Goal: Task Accomplishment & Management: Manage account settings

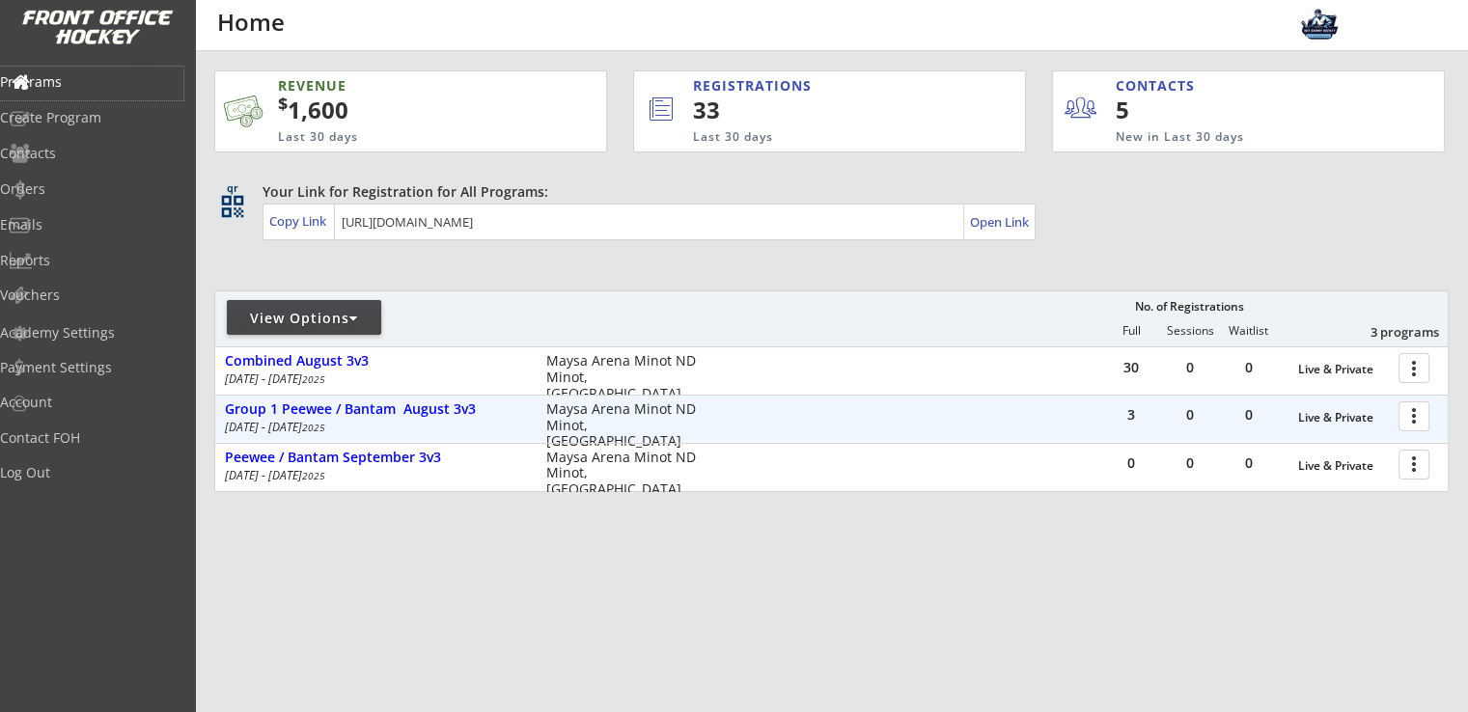
click at [1418, 416] on div at bounding box center [1417, 416] width 34 height 34
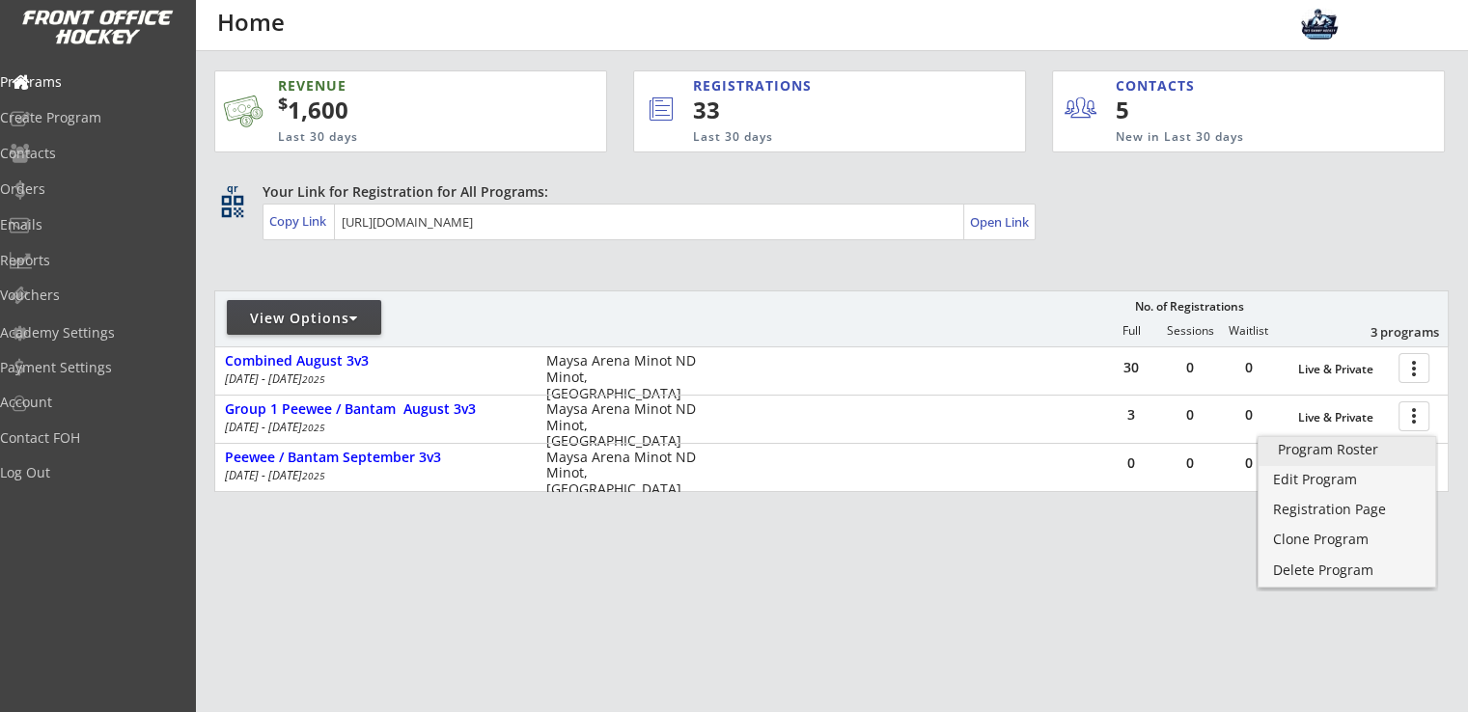
click at [1331, 453] on div "Program Roster" at bounding box center [1347, 450] width 138 height 14
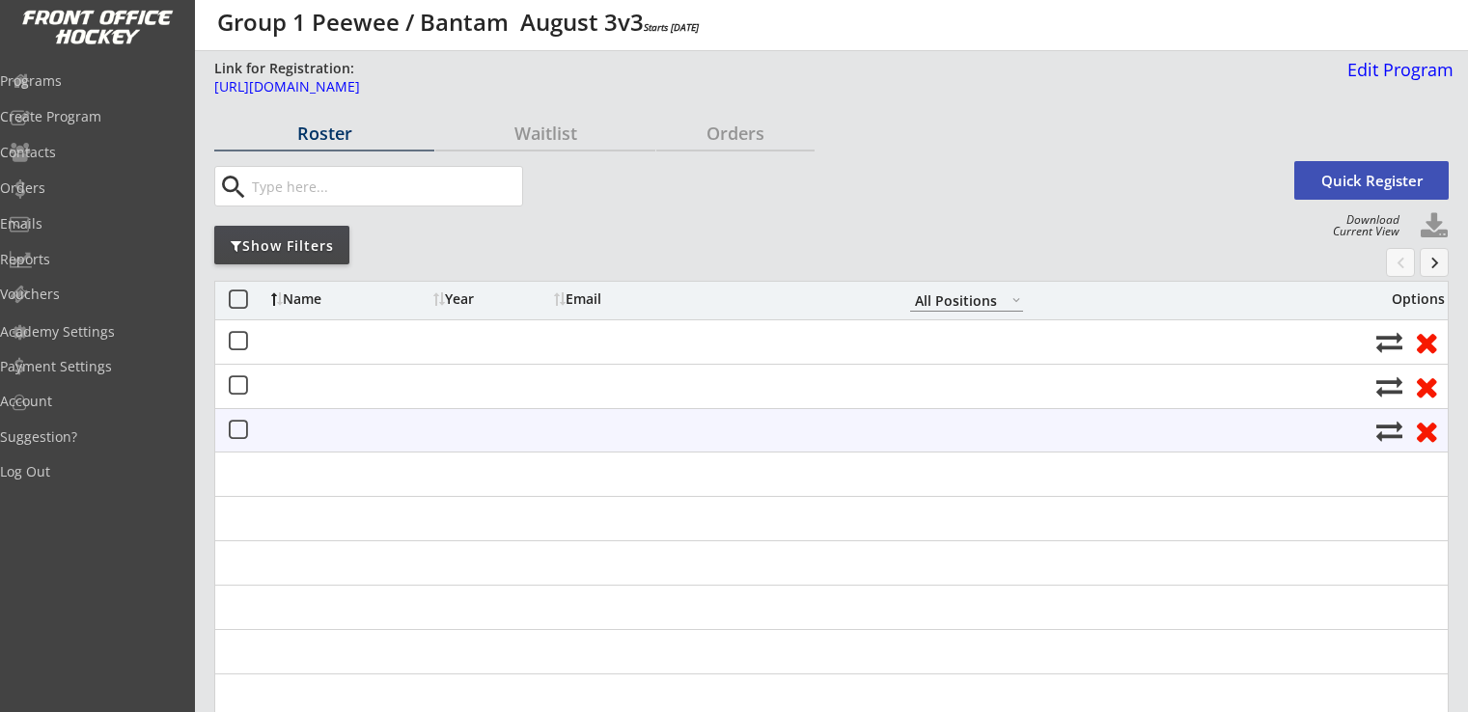
select select ""All Positions""
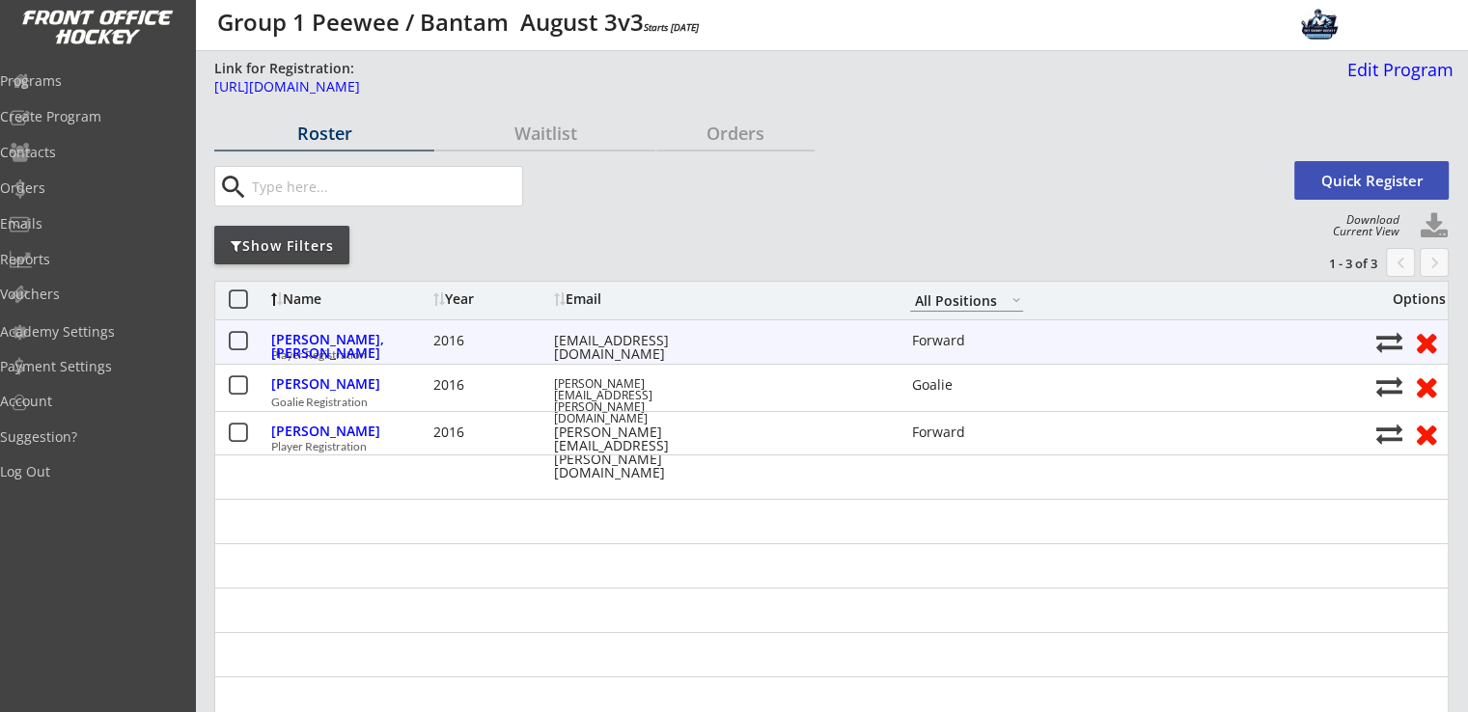
click at [1423, 344] on button at bounding box center [1426, 342] width 36 height 30
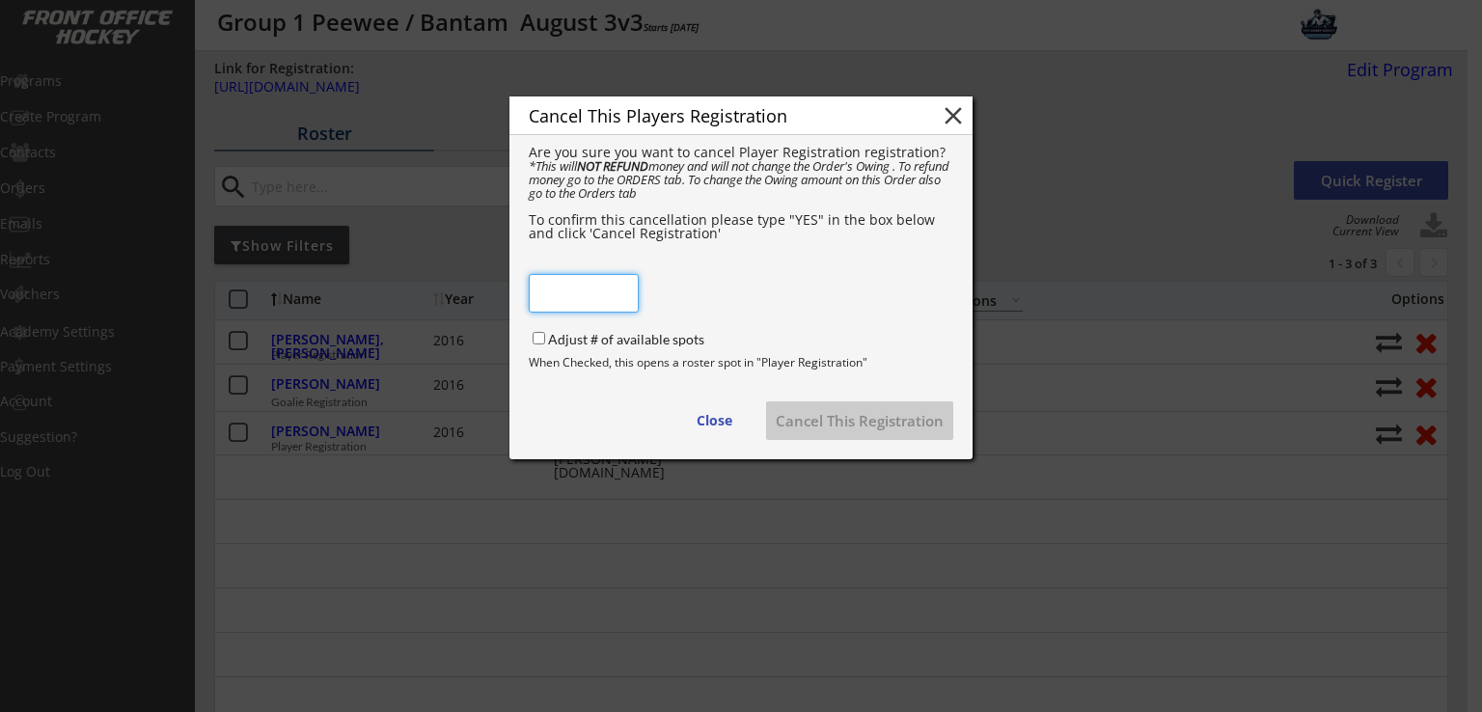
click at [937, 116] on div "Cancel This Players Registration close" at bounding box center [740, 115] width 463 height 39
click at [949, 117] on button "close" at bounding box center [953, 115] width 29 height 29
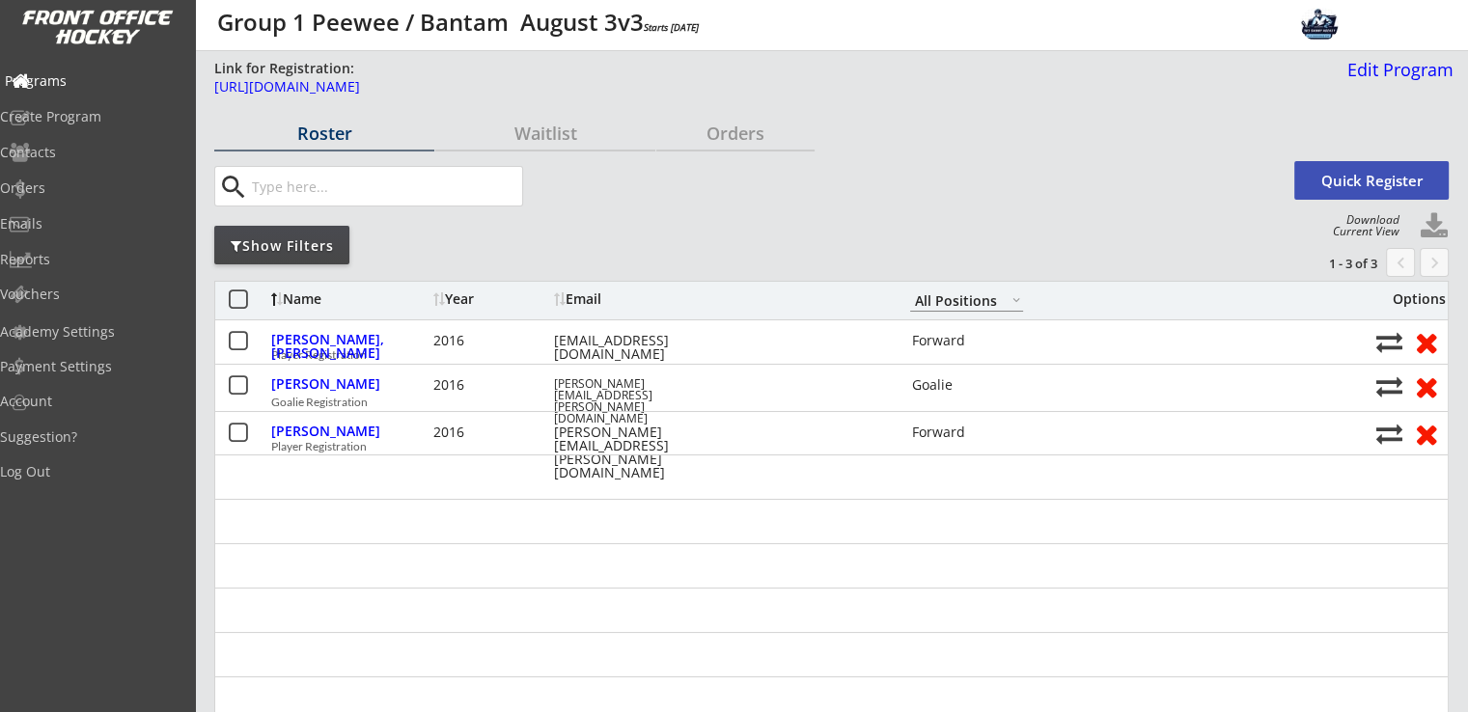
click at [83, 86] on div "Programs" at bounding box center [92, 81] width 174 height 14
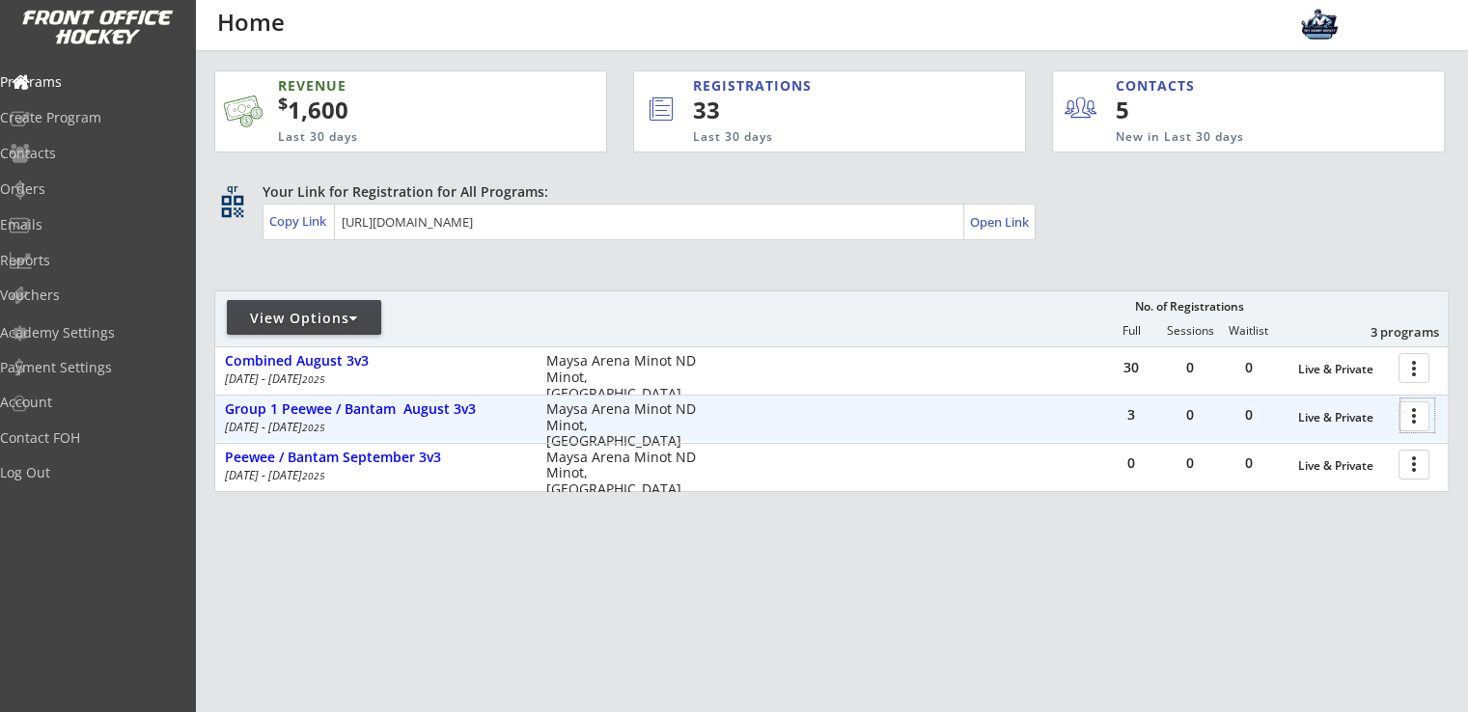
click at [1409, 422] on div at bounding box center [1417, 416] width 34 height 34
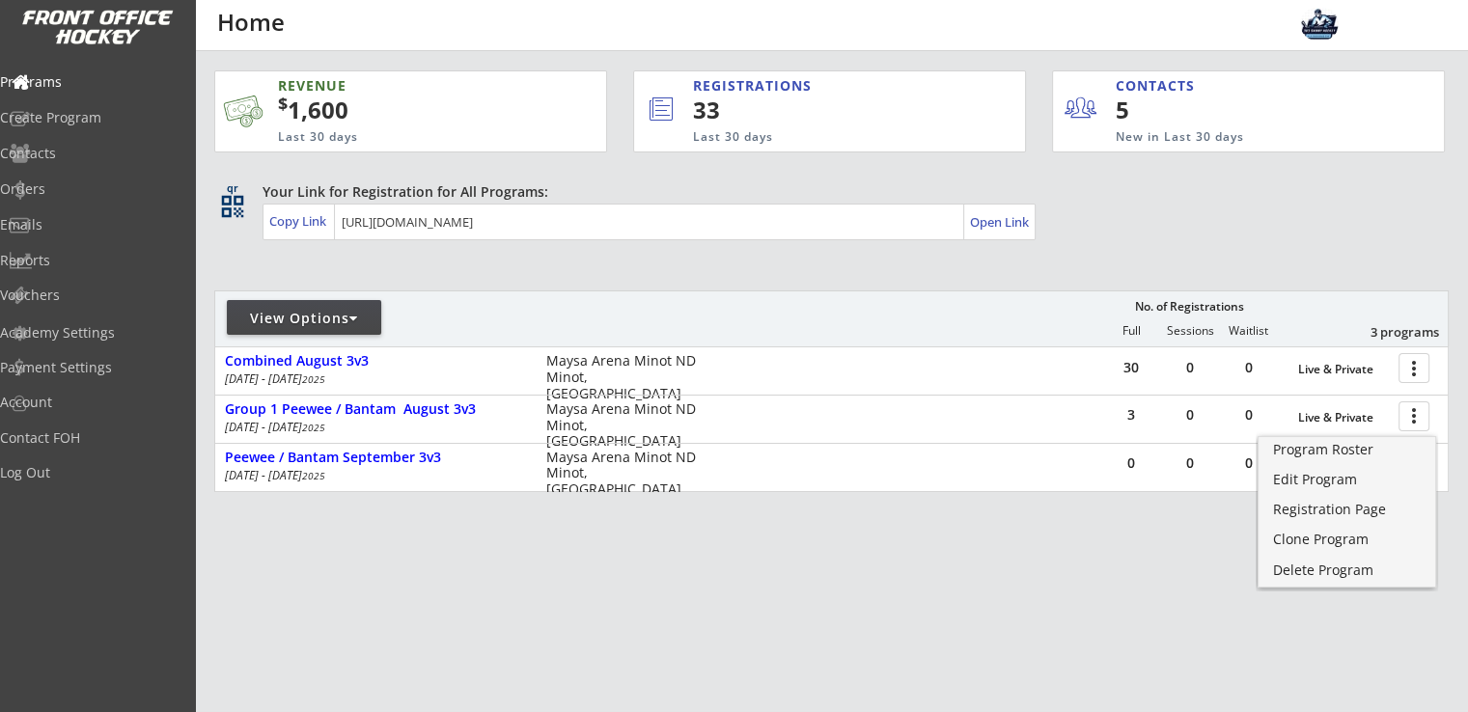
click at [934, 516] on div "REVENUE $ 1,600 Last 30 days REGISTRATIONS 33 Last 30 days CONTACTS 5 New in La…" at bounding box center [831, 372] width 1234 height 643
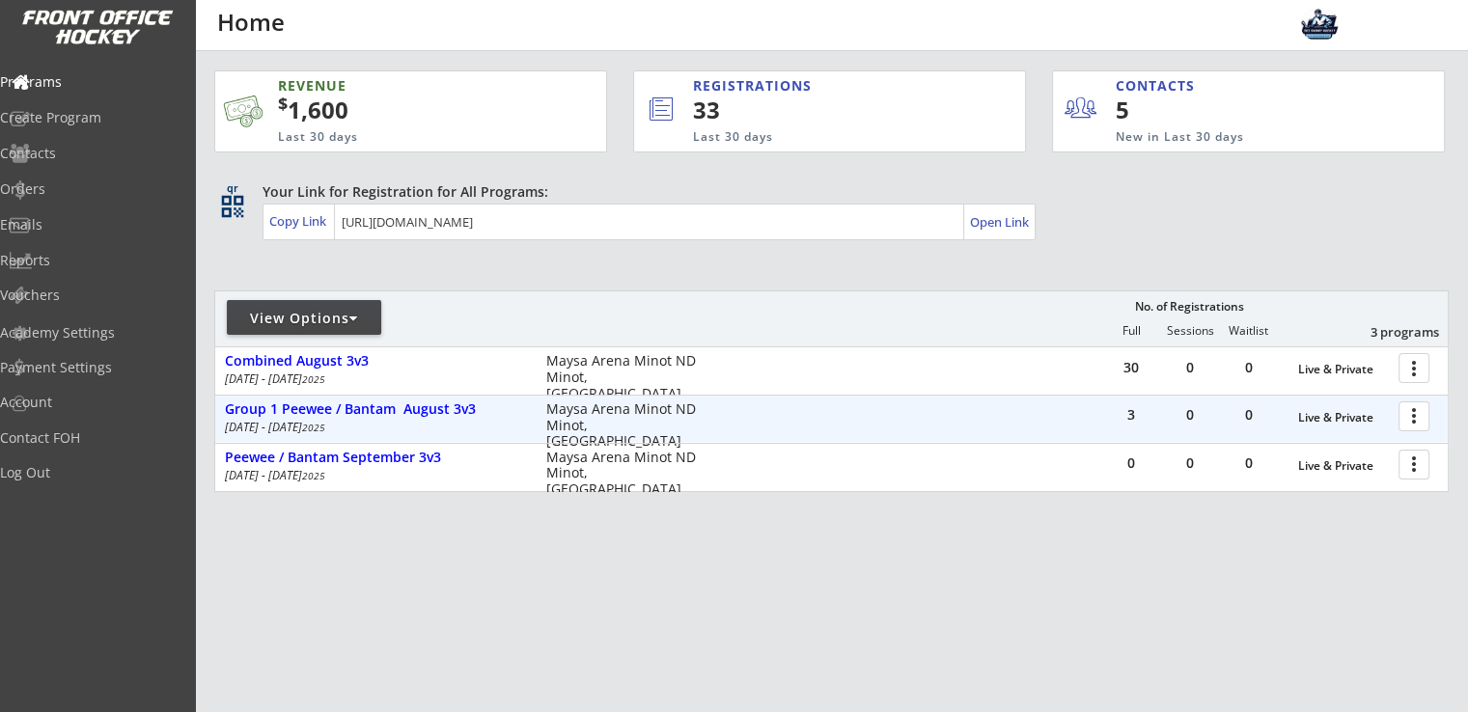
click at [1416, 418] on div at bounding box center [1417, 416] width 34 height 34
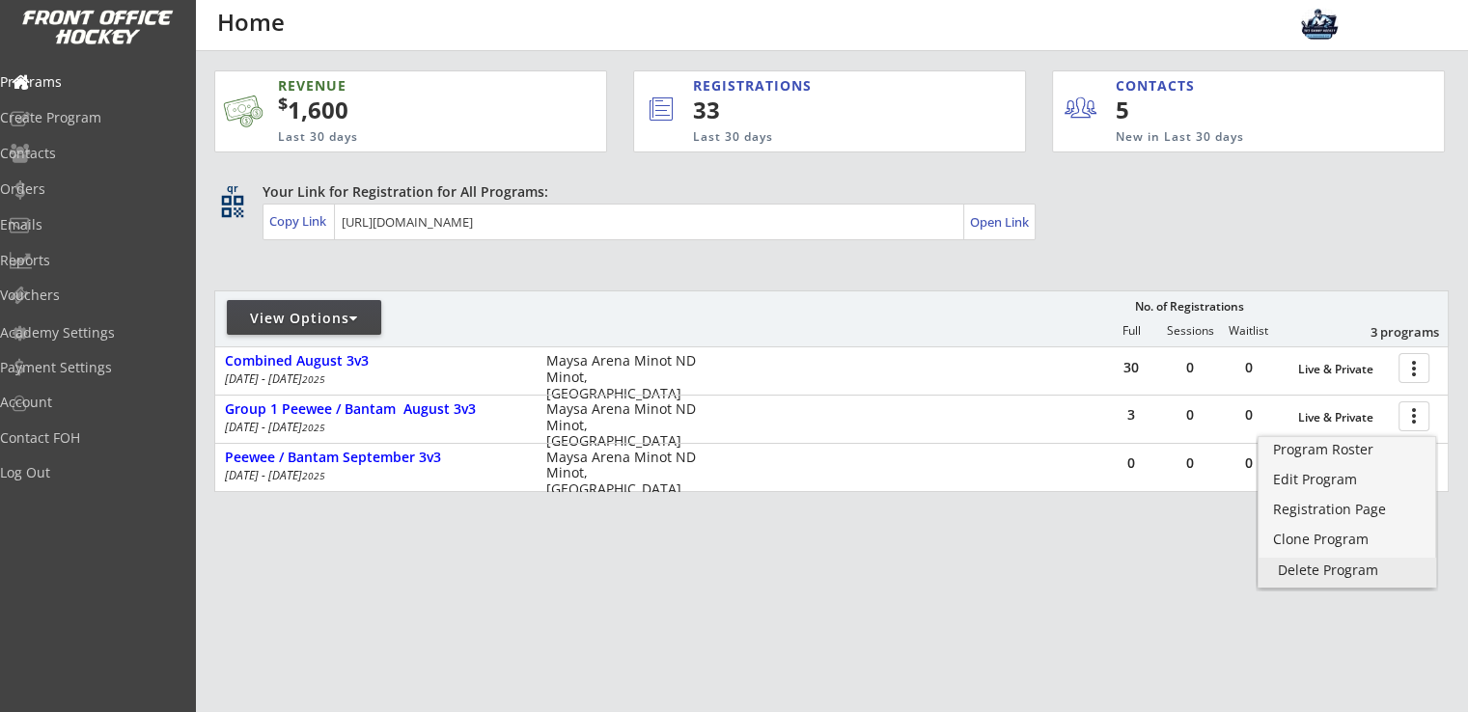
click at [1340, 565] on div "Delete Program" at bounding box center [1347, 571] width 138 height 14
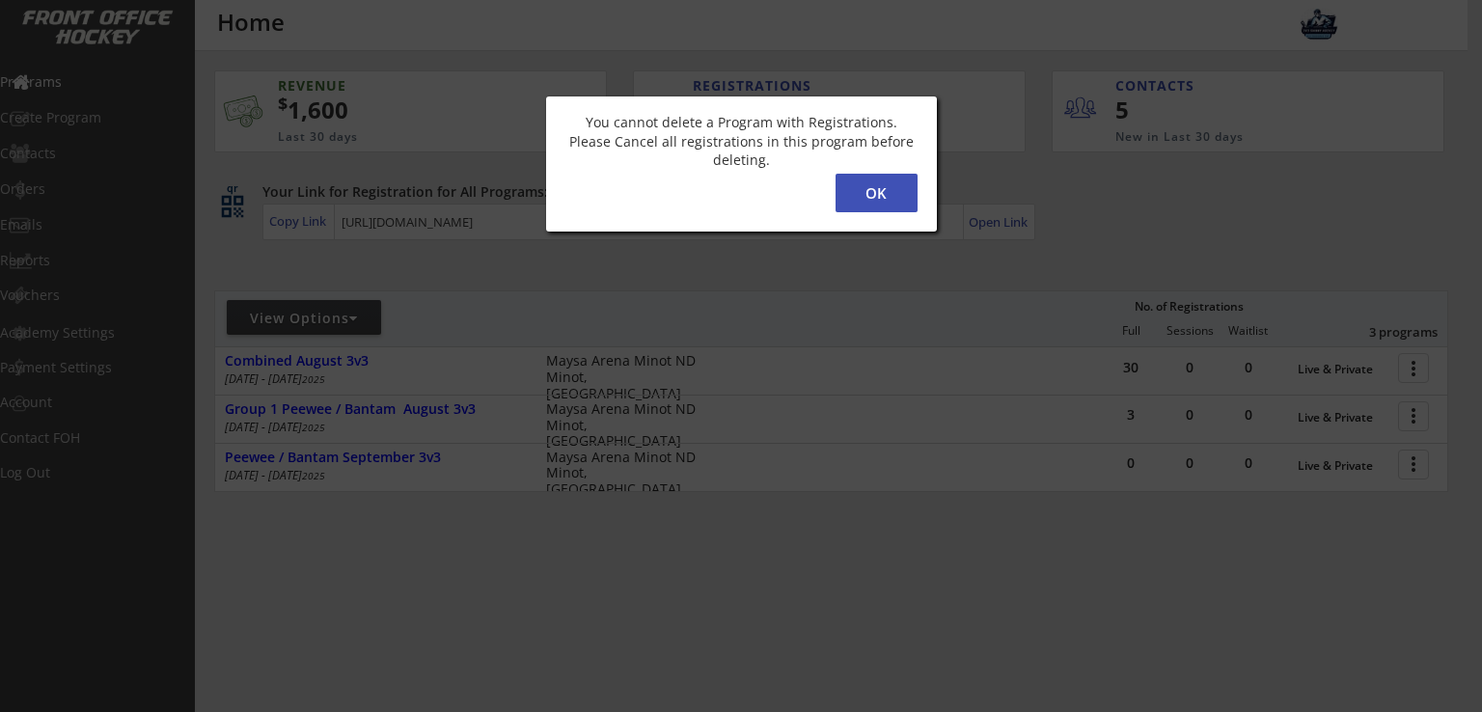
click at [874, 190] on button "OK" at bounding box center [877, 193] width 82 height 39
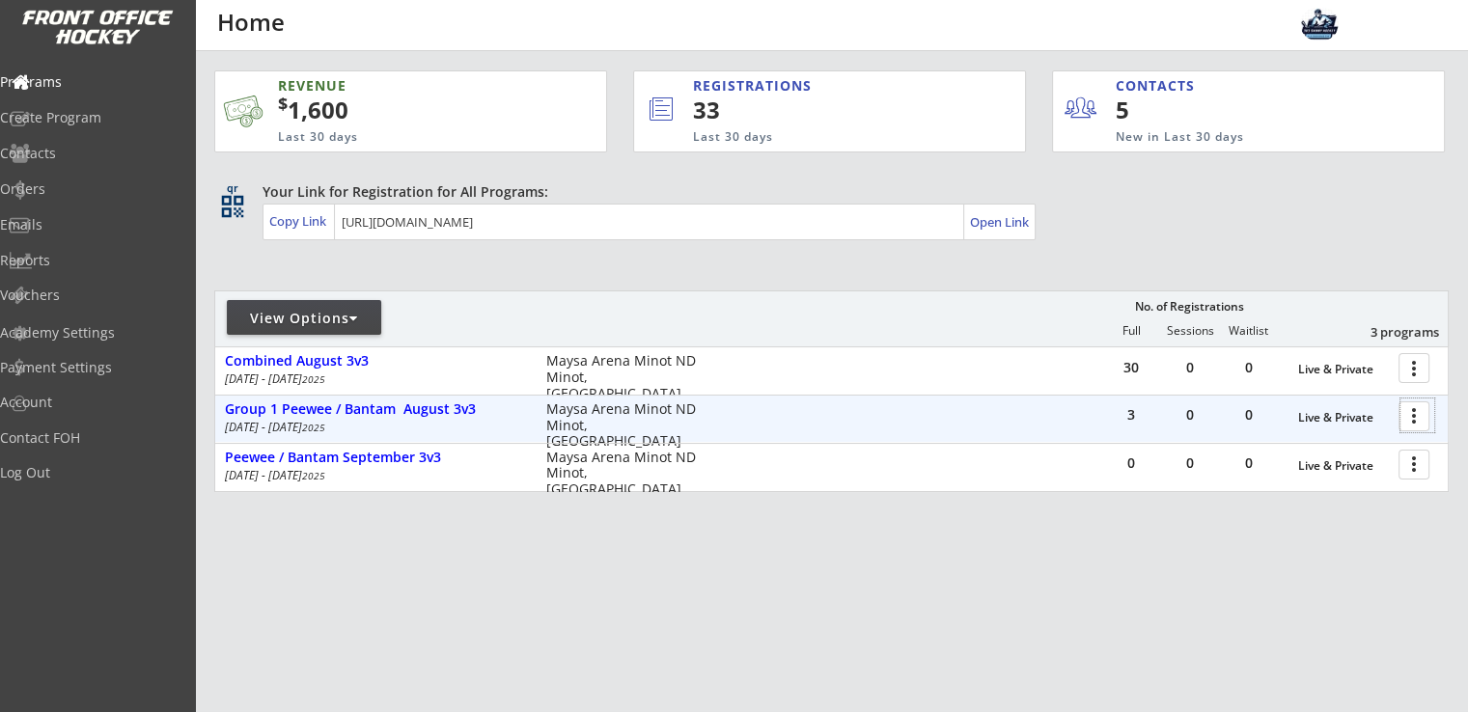
click at [1416, 426] on div at bounding box center [1417, 416] width 34 height 34
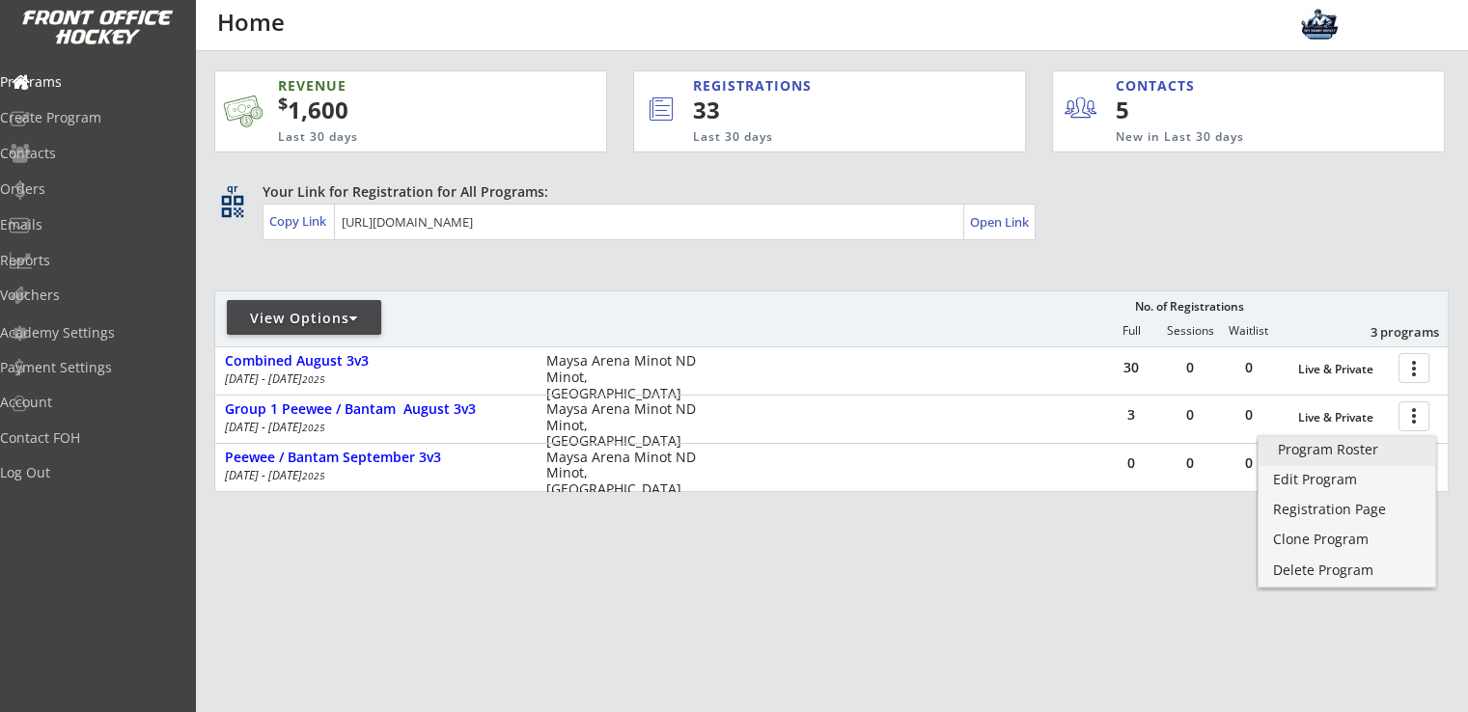
click at [1335, 448] on div "Program Roster" at bounding box center [1347, 450] width 138 height 14
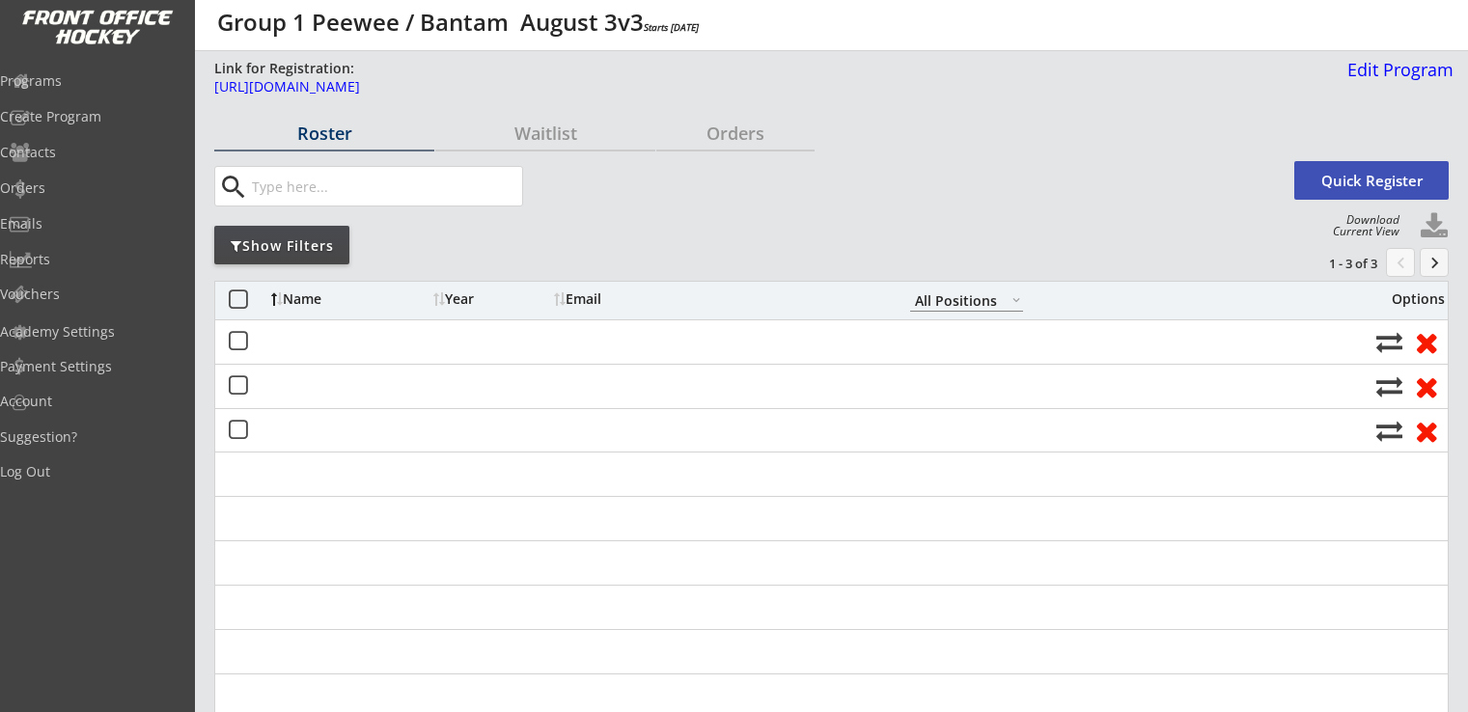
select select ""All Positions""
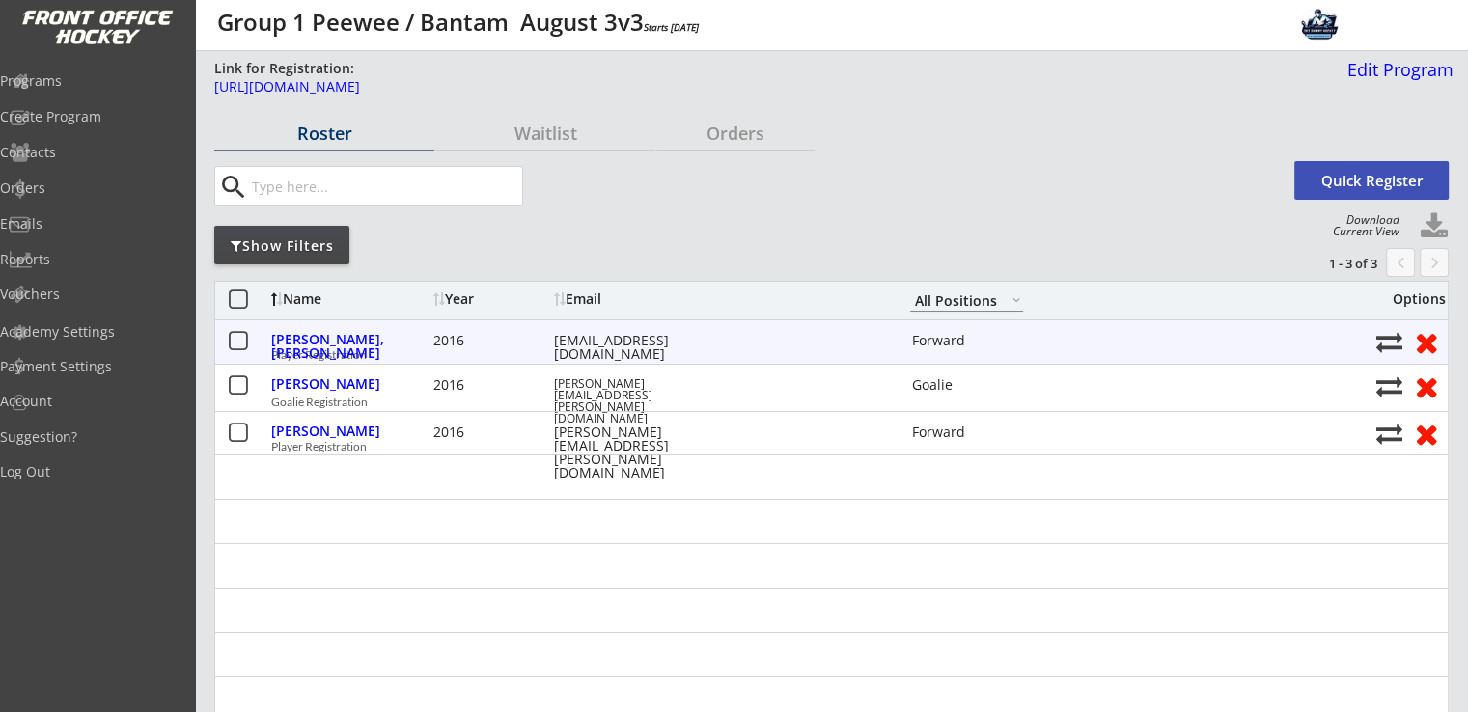
click at [1417, 348] on button at bounding box center [1426, 342] width 36 height 30
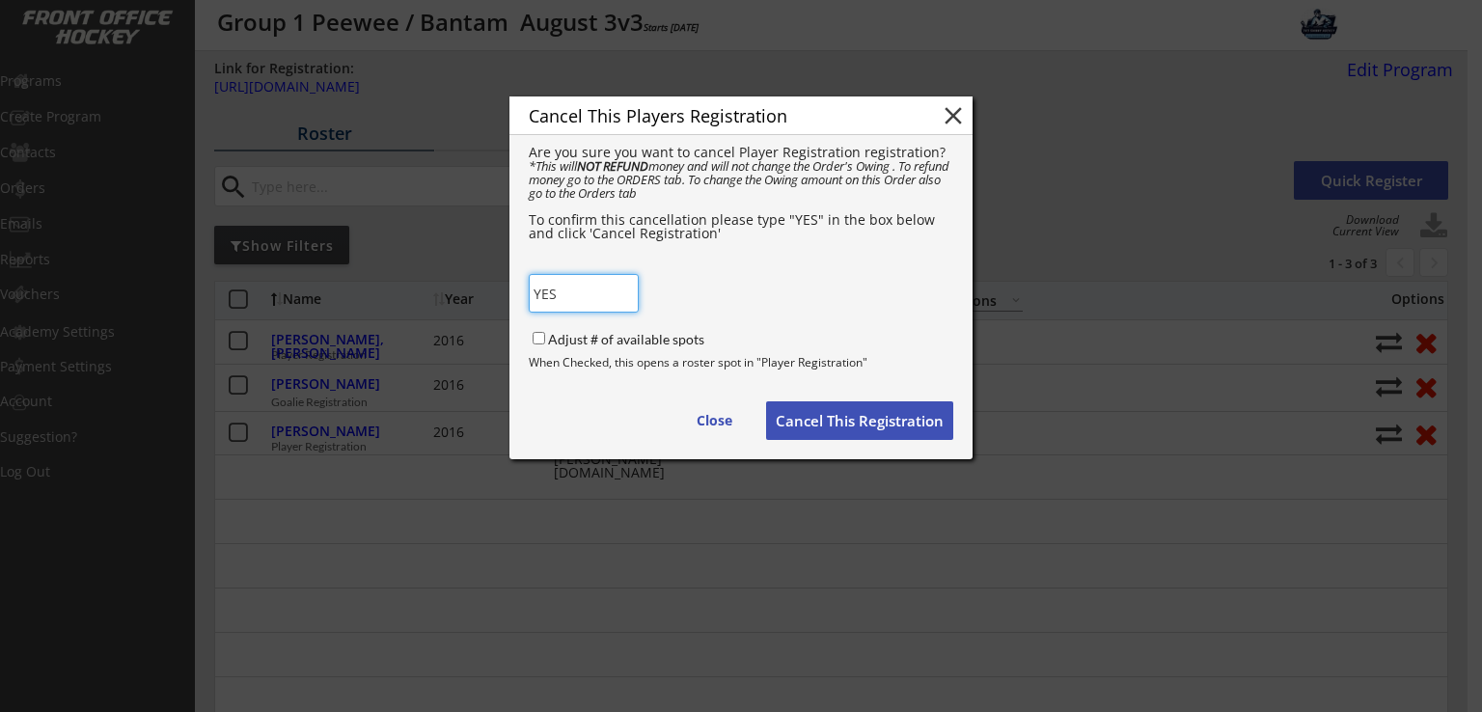
type input "YES"
click at [854, 420] on button "Cancel This Registration" at bounding box center [859, 420] width 187 height 39
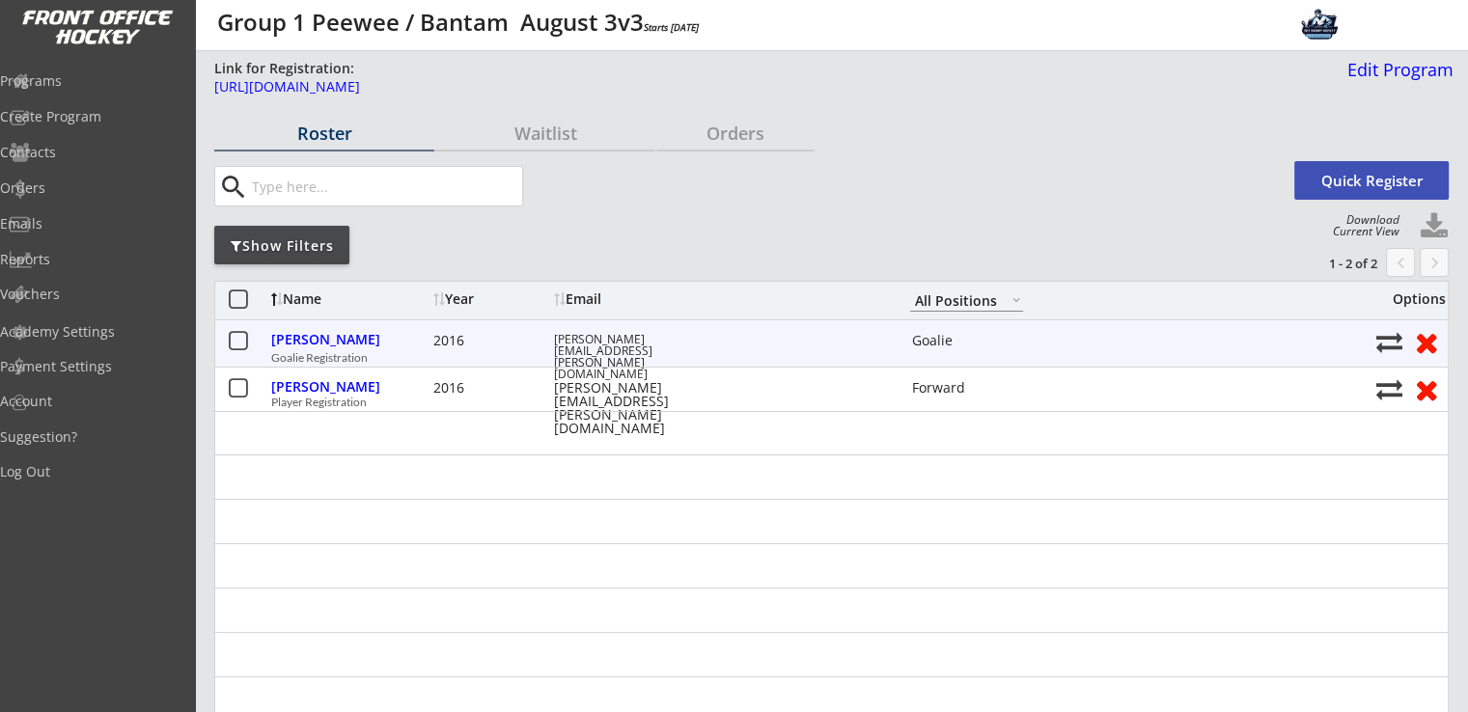
click at [1423, 344] on button at bounding box center [1426, 342] width 36 height 30
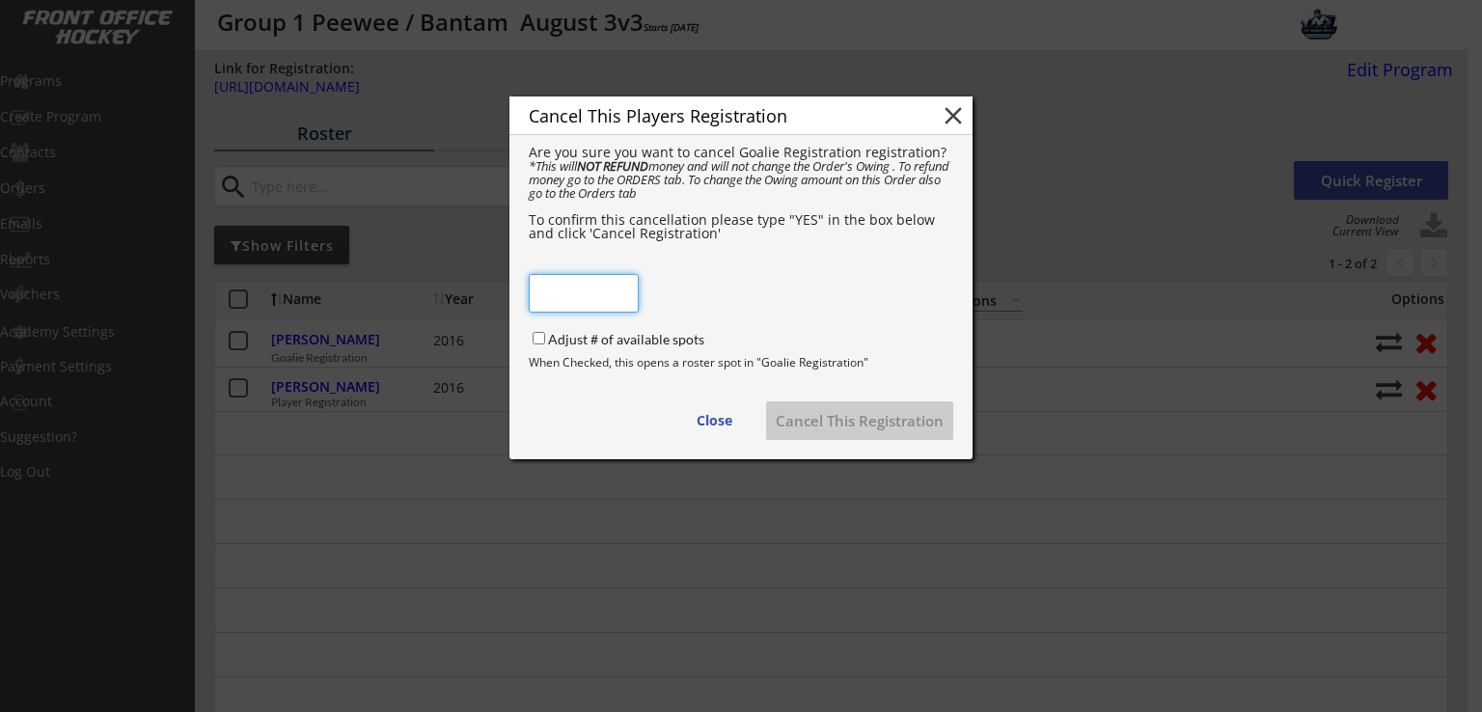
click at [553, 305] on input "input" at bounding box center [584, 293] width 110 height 39
type input "YES"
click at [962, 526] on div at bounding box center [741, 356] width 1482 height 712
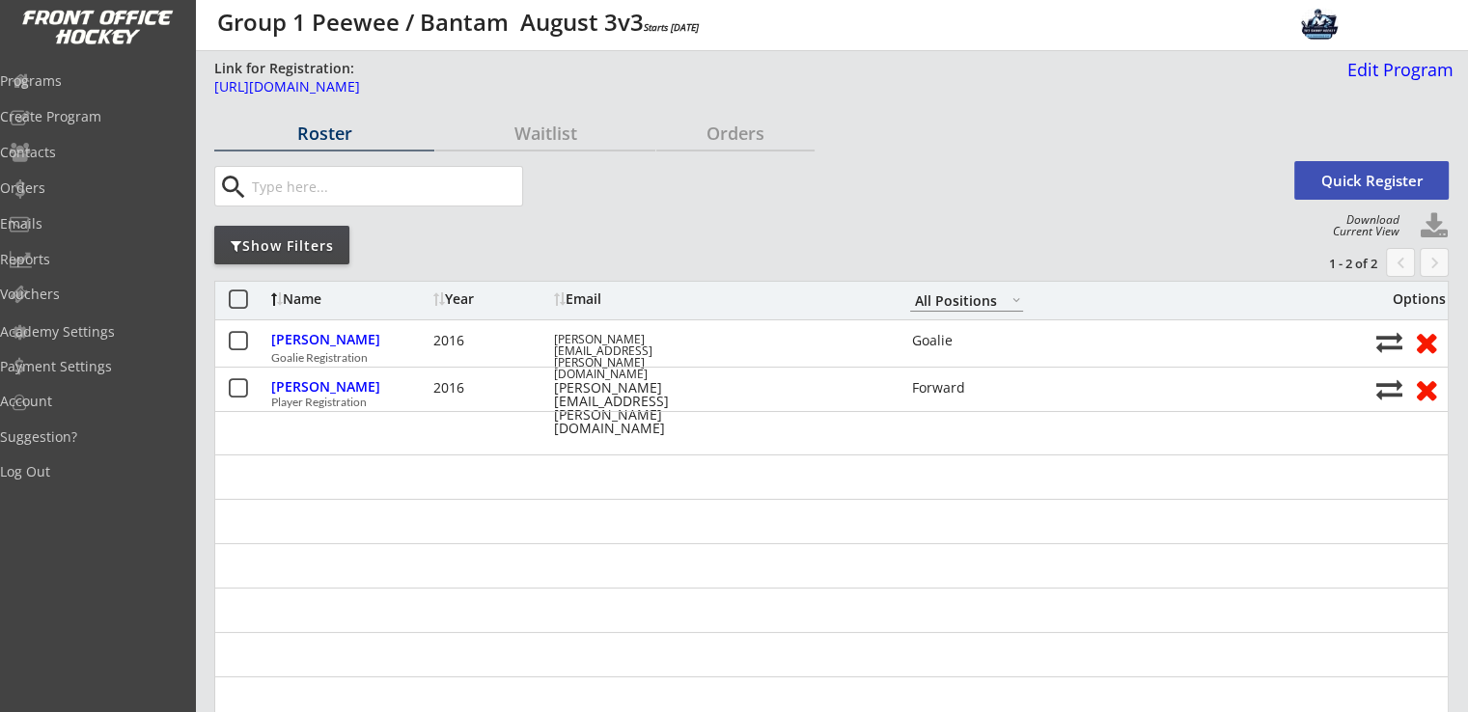
click at [871, 414] on body "Link for Registration: https://frontofficehockey.com/program/1752608621290x1810…" at bounding box center [734, 356] width 1468 height 712
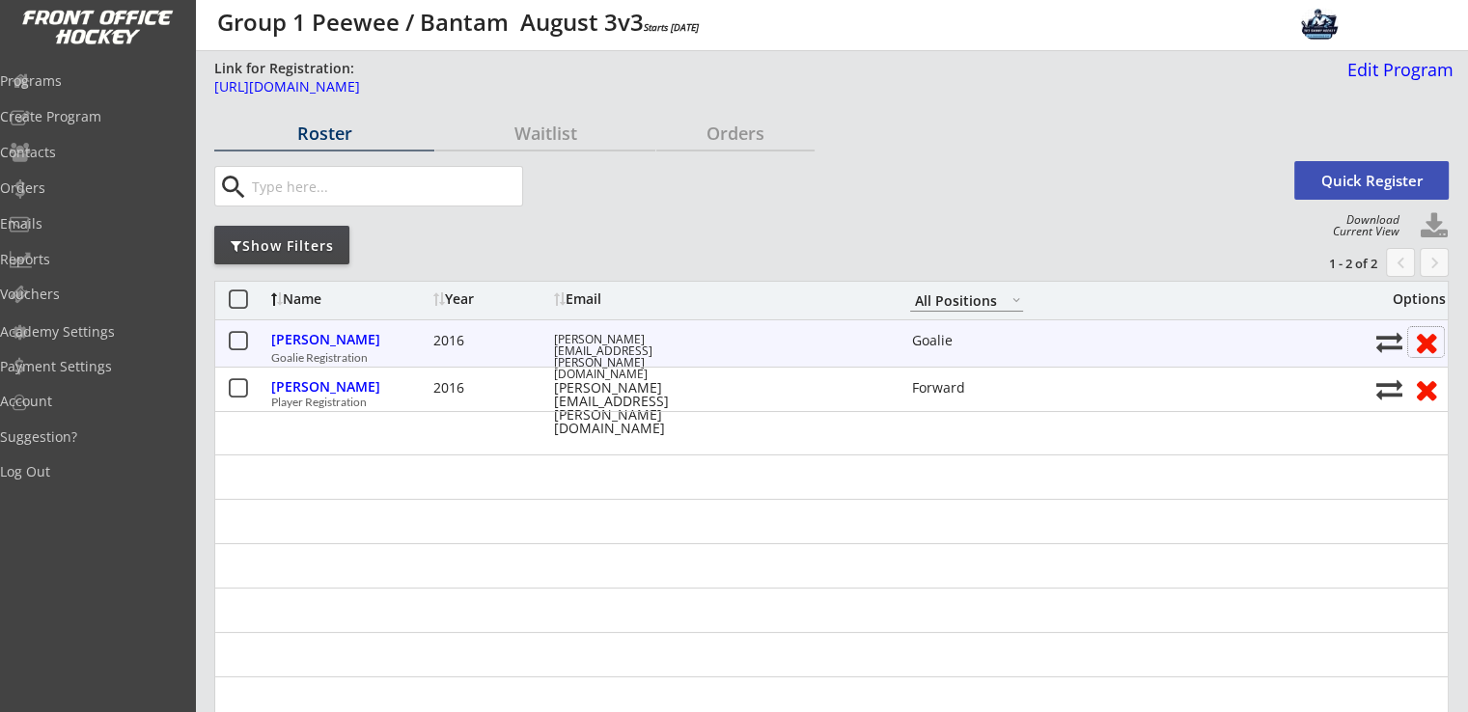
click at [1430, 334] on button at bounding box center [1426, 342] width 36 height 30
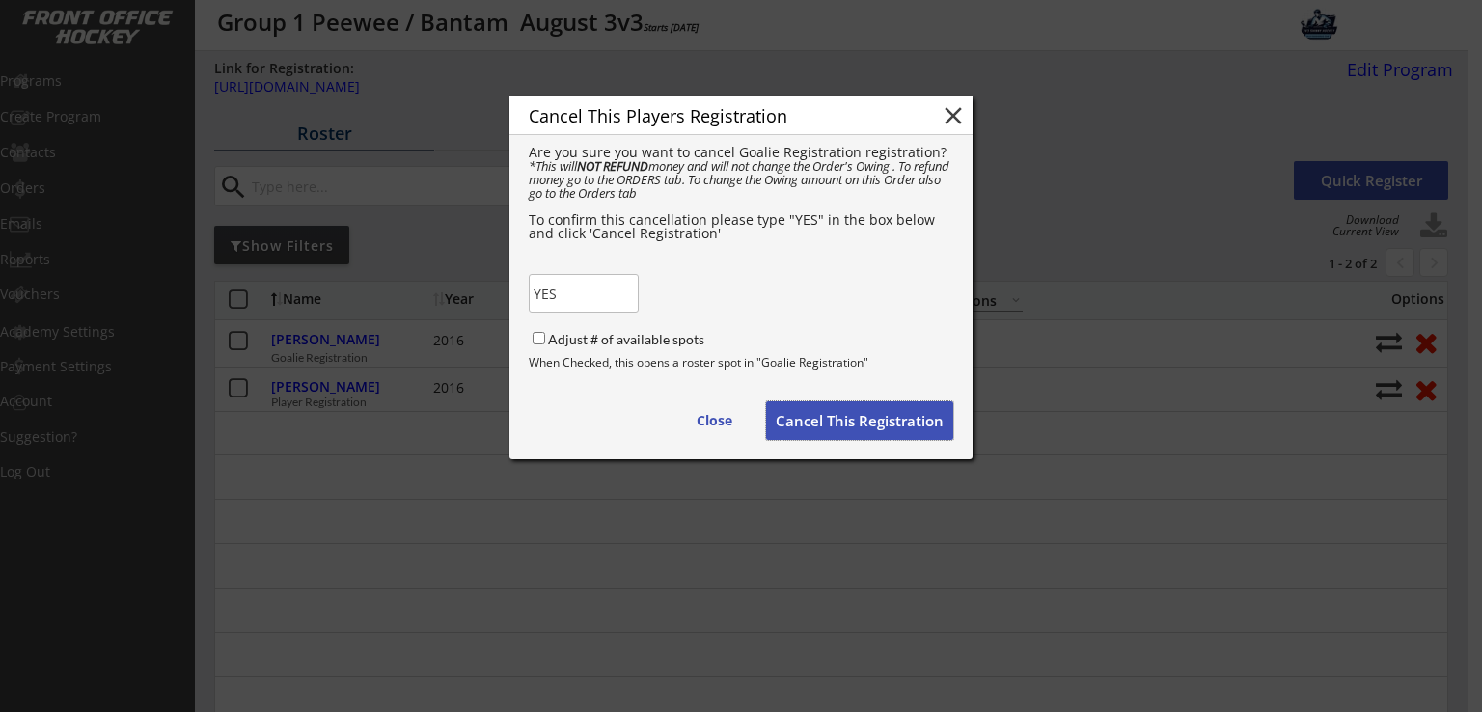
drag, startPoint x: 872, startPoint y: 416, endPoint x: 922, endPoint y: 425, distance: 50.9
click at [892, 426] on button "Cancel This Registration" at bounding box center [859, 420] width 187 height 39
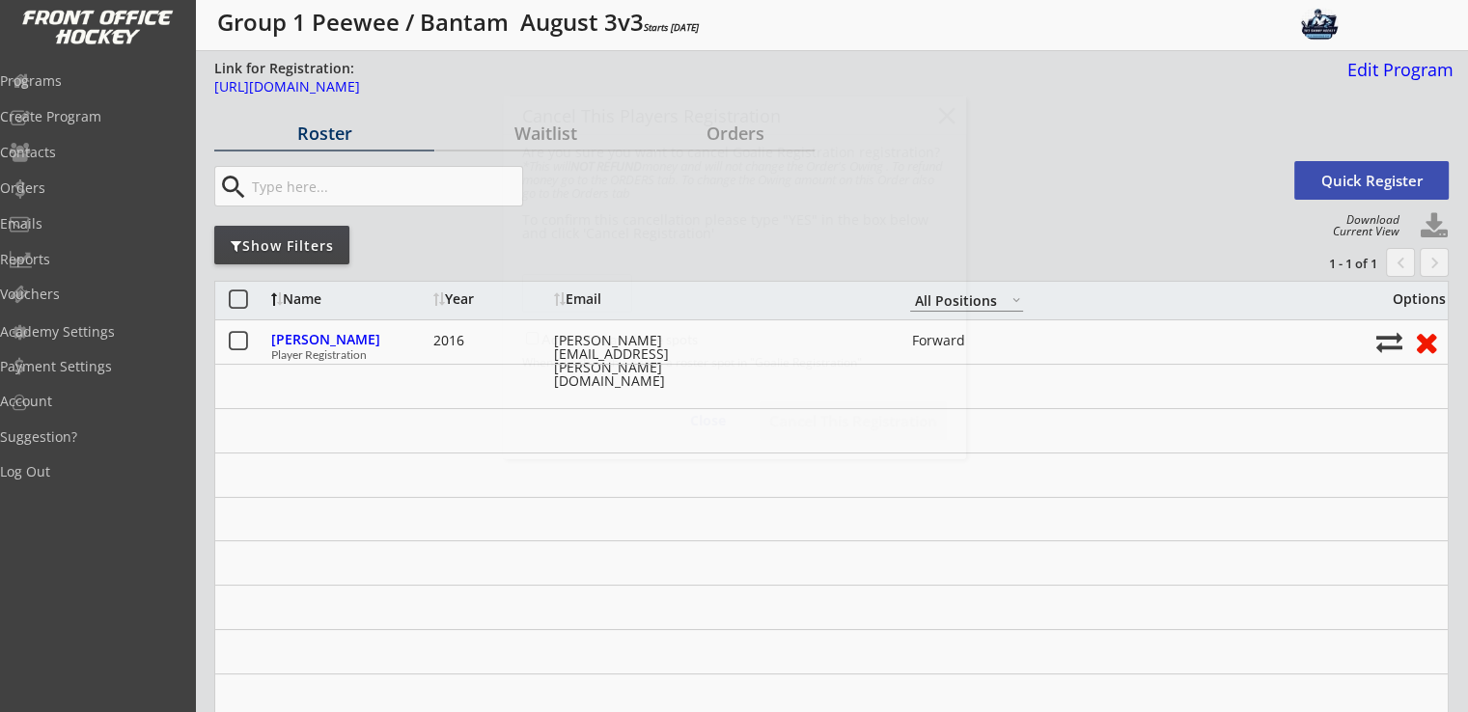
click at [1424, 344] on button at bounding box center [1426, 342] width 36 height 30
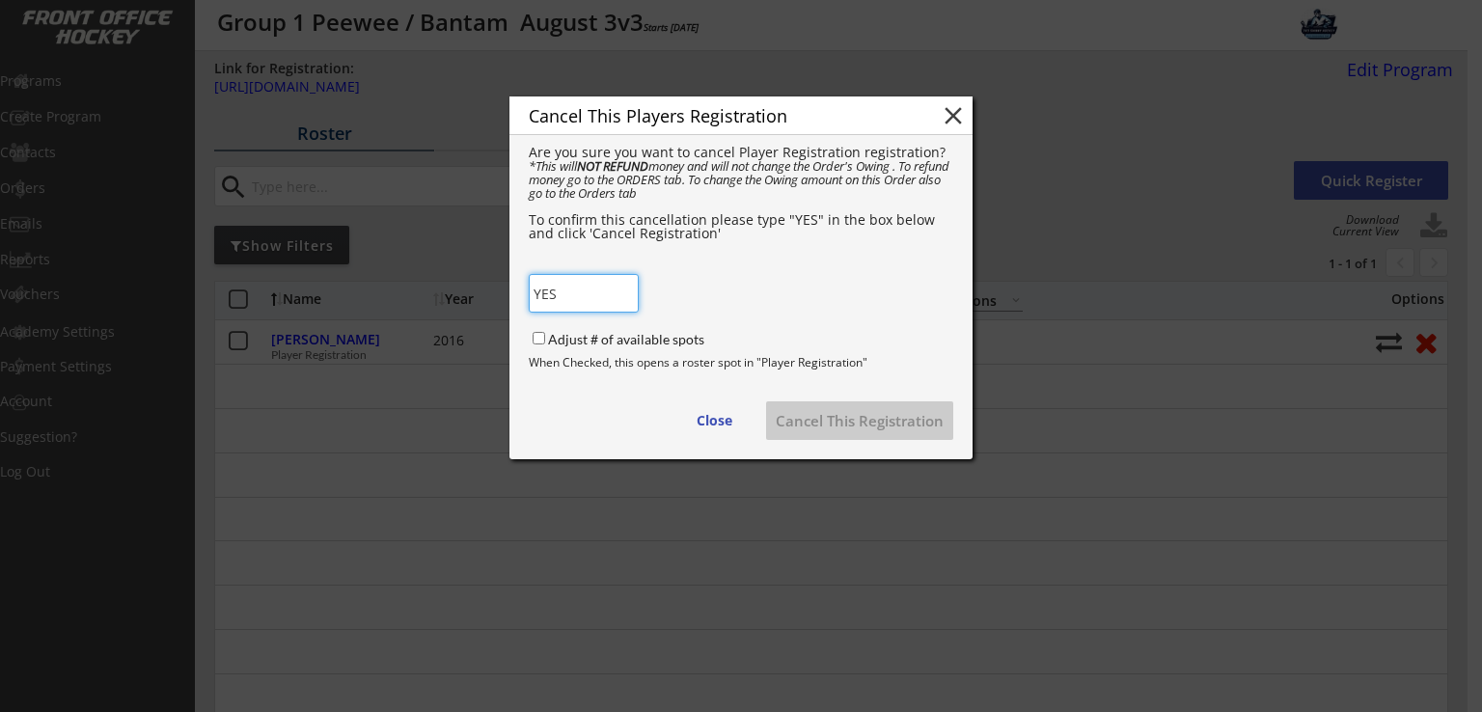
type input "YES"
drag, startPoint x: 921, startPoint y: 336, endPoint x: 922, endPoint y: 391, distance: 55.0
click at [921, 337] on div "Cancel This Players Registration close Are you sure you want to cancel Player R…" at bounding box center [740, 277] width 463 height 363
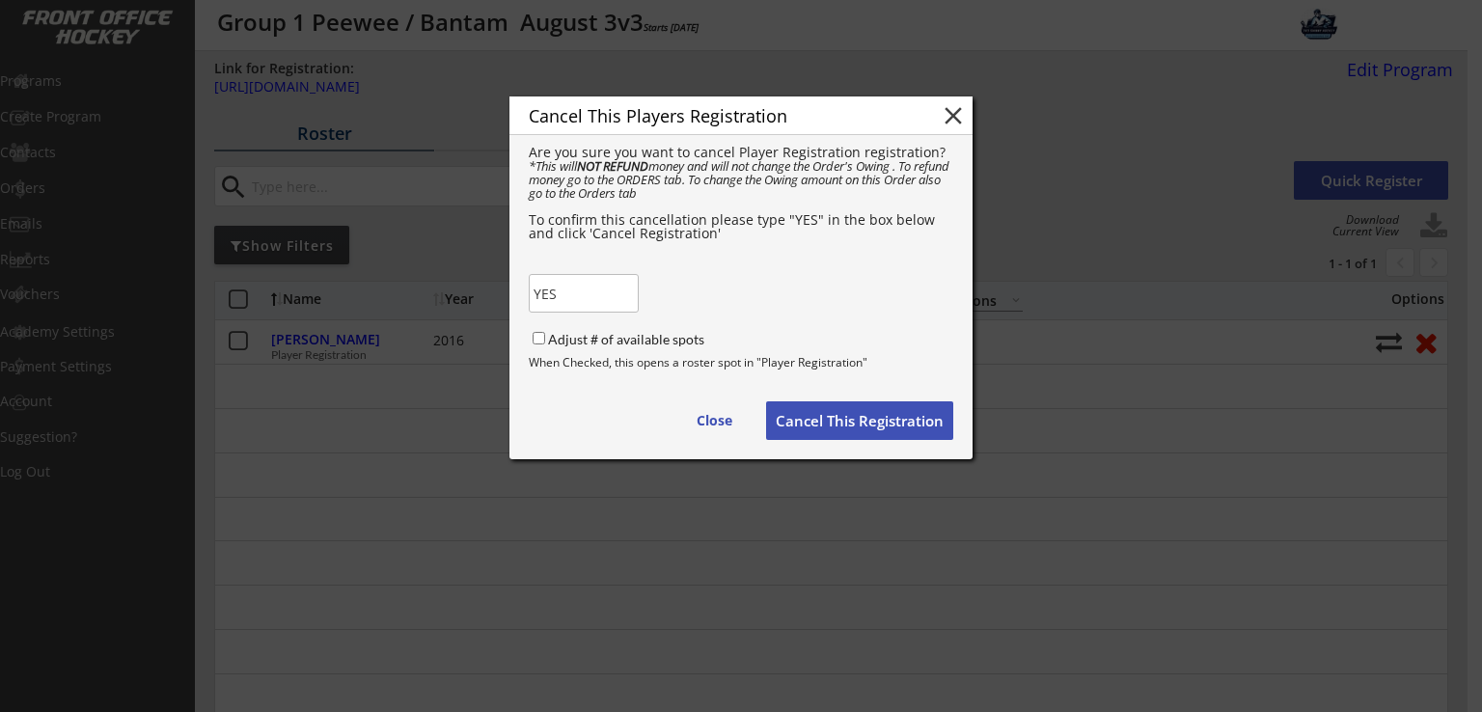
click at [906, 421] on button "Cancel This Registration" at bounding box center [859, 420] width 187 height 39
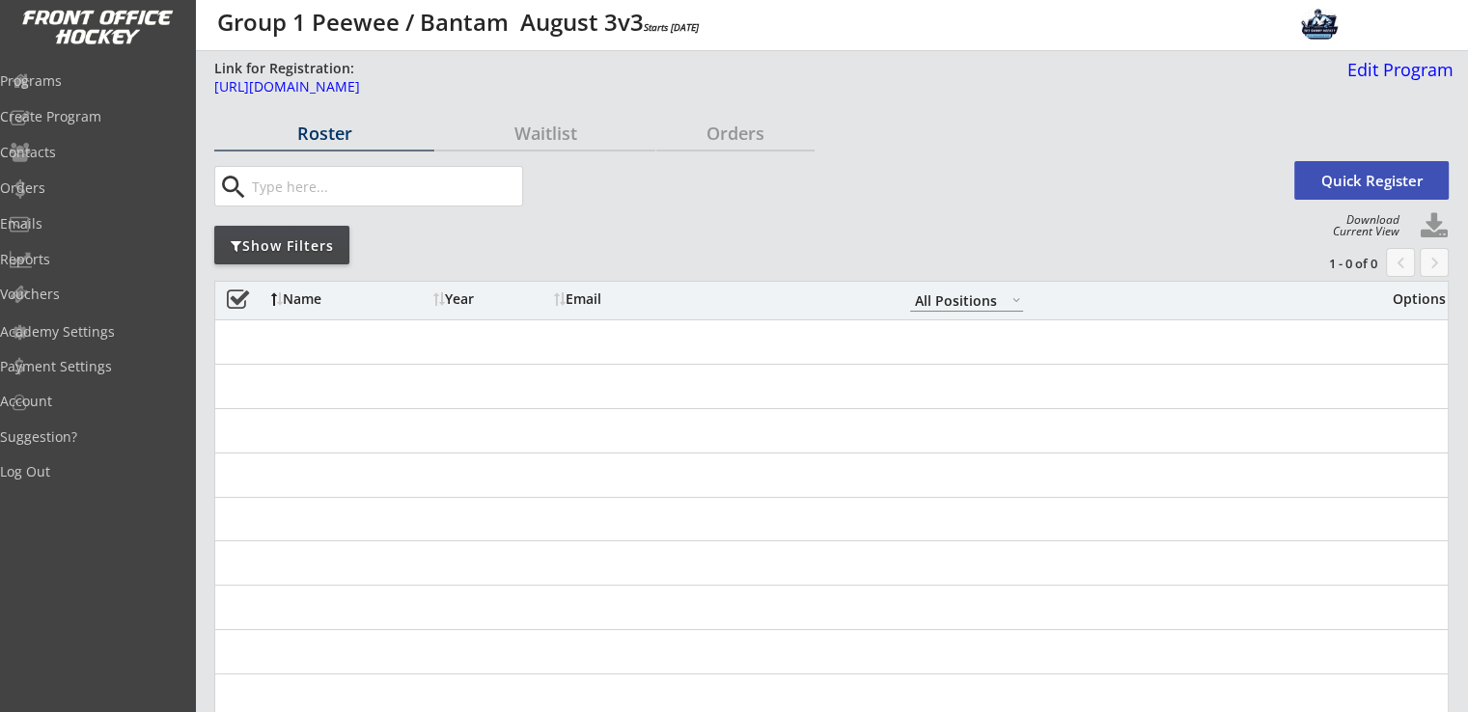
click at [79, 78] on div "Programs" at bounding box center [92, 81] width 174 height 14
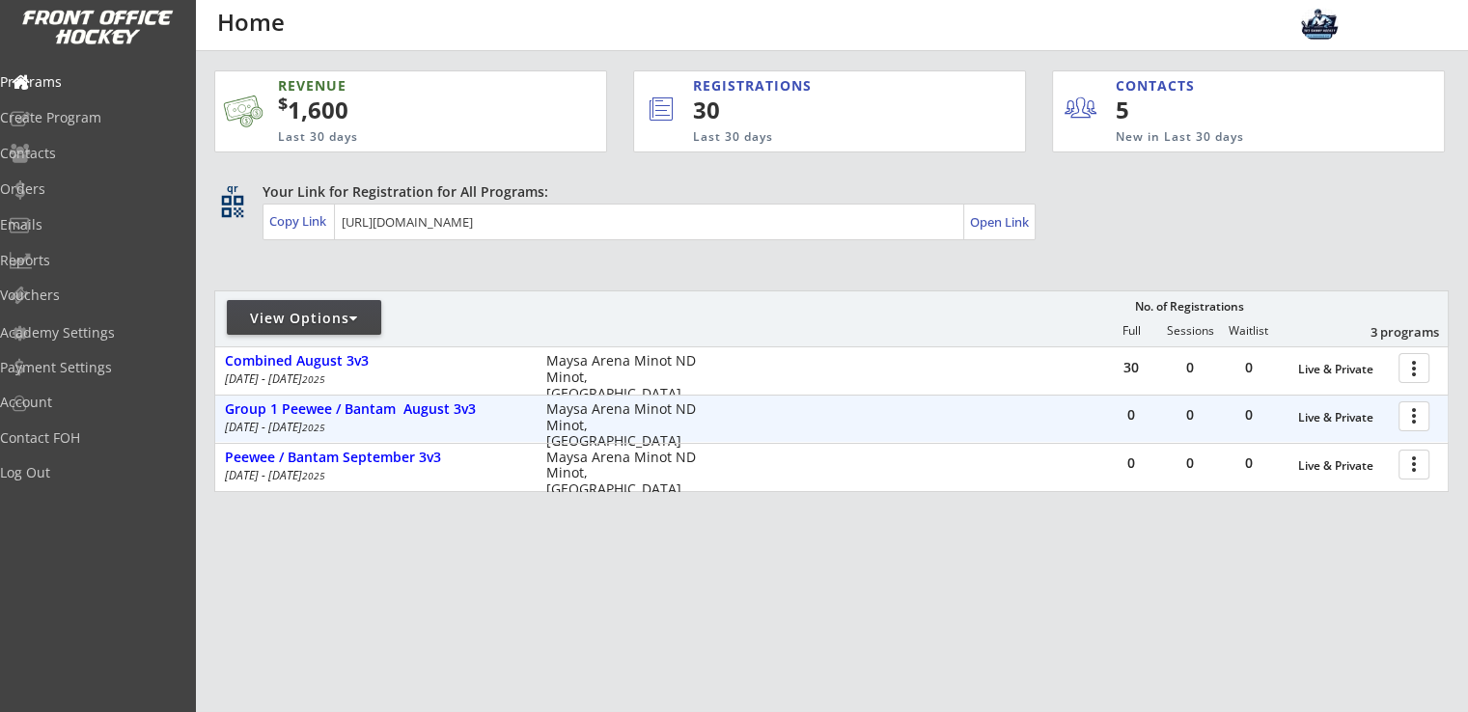
click at [1414, 415] on div at bounding box center [1417, 416] width 34 height 34
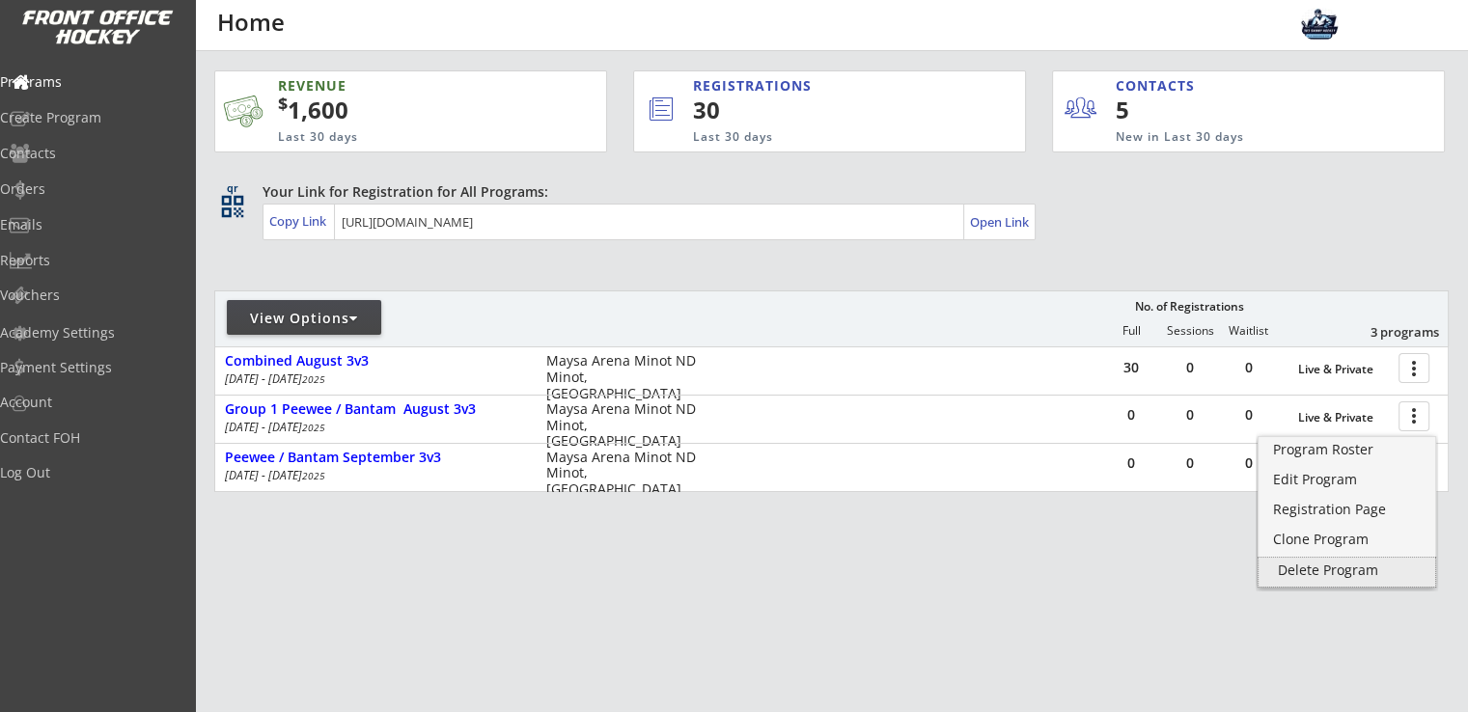
click at [1351, 568] on div "Delete Program" at bounding box center [1347, 571] width 138 height 14
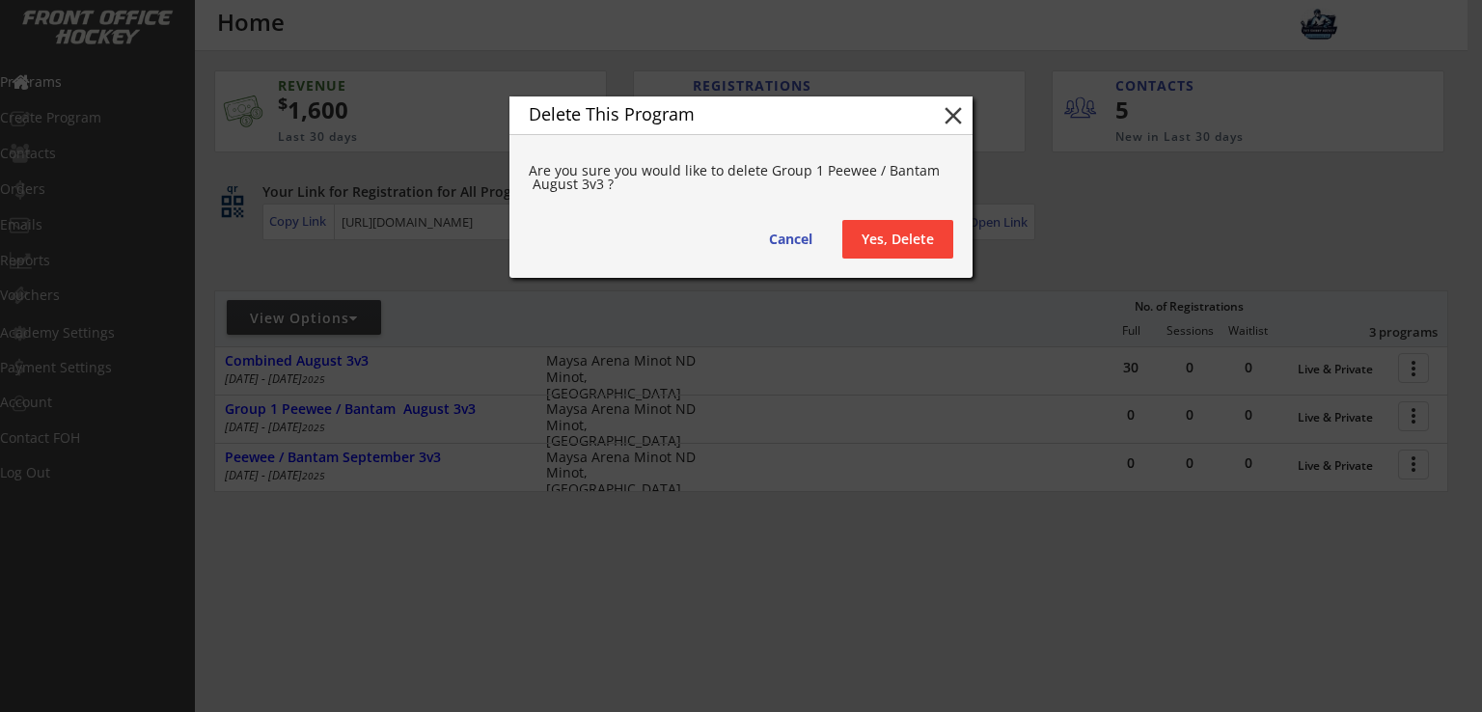
click at [888, 246] on button "Yes, Delete" at bounding box center [897, 239] width 111 height 39
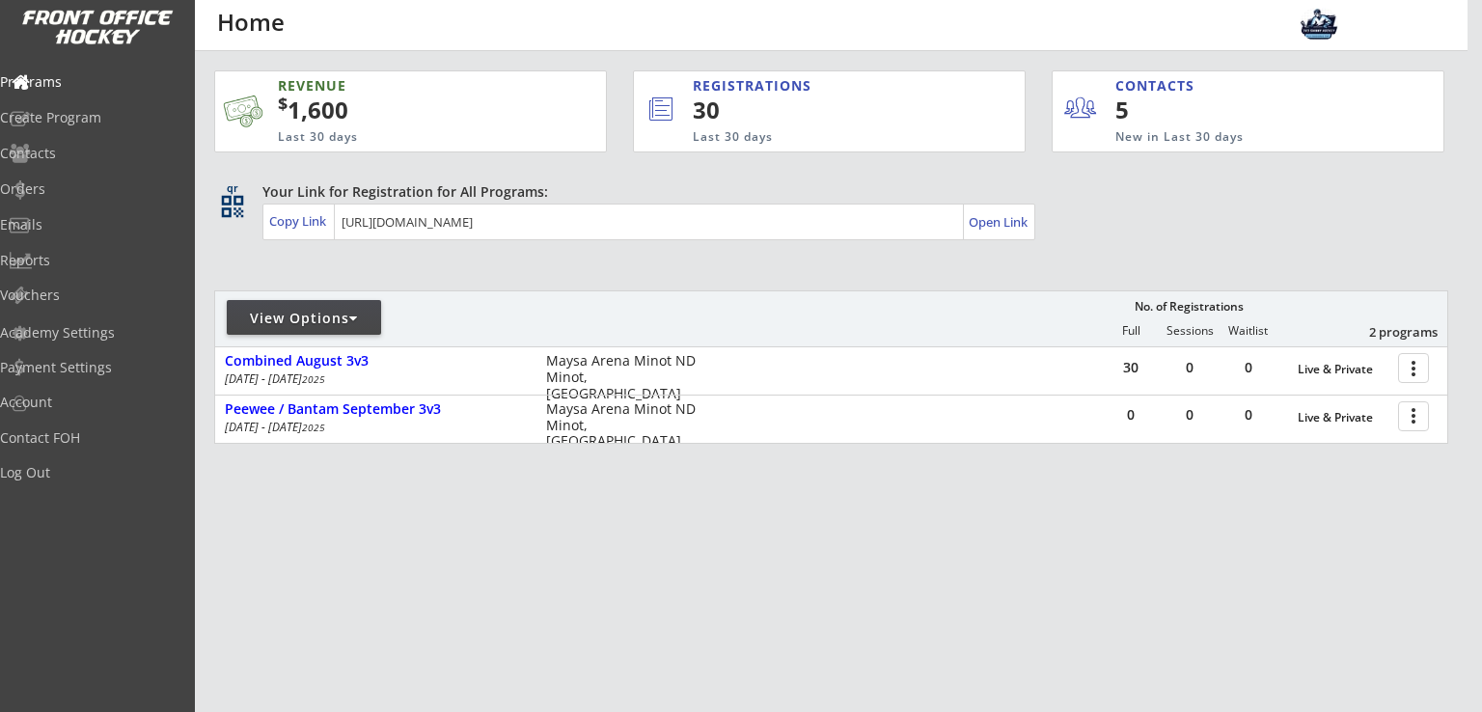
click at [722, 472] on div "REVENUE $ 1,600 Last 30 days REGISTRATIONS 30 Last 30 days CONTACTS 5 New in La…" at bounding box center [831, 348] width 1234 height 594
